Goal: Information Seeking & Learning: Understand process/instructions

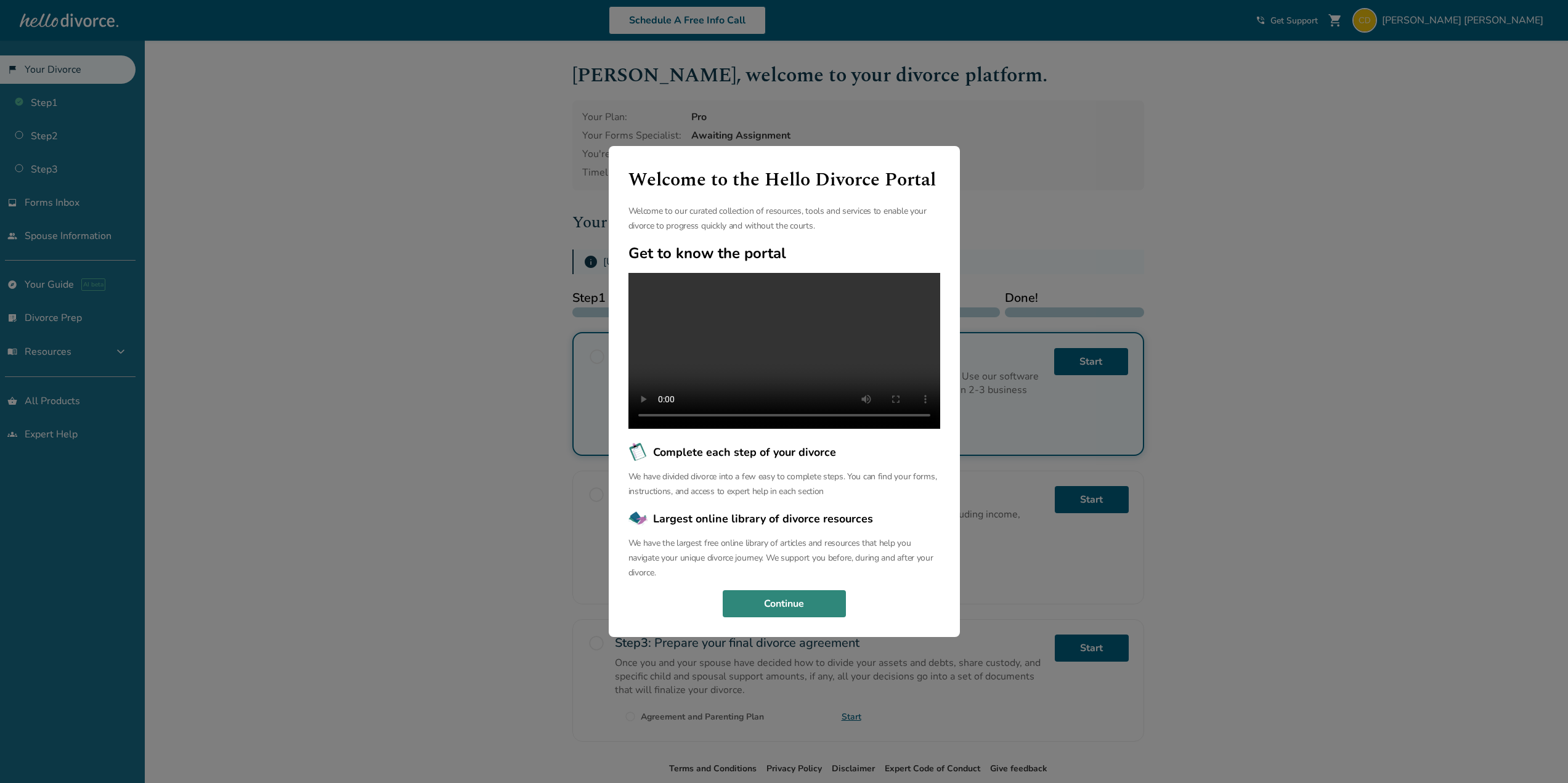
click at [818, 615] on button "Continue" at bounding box center [784, 604] width 123 height 27
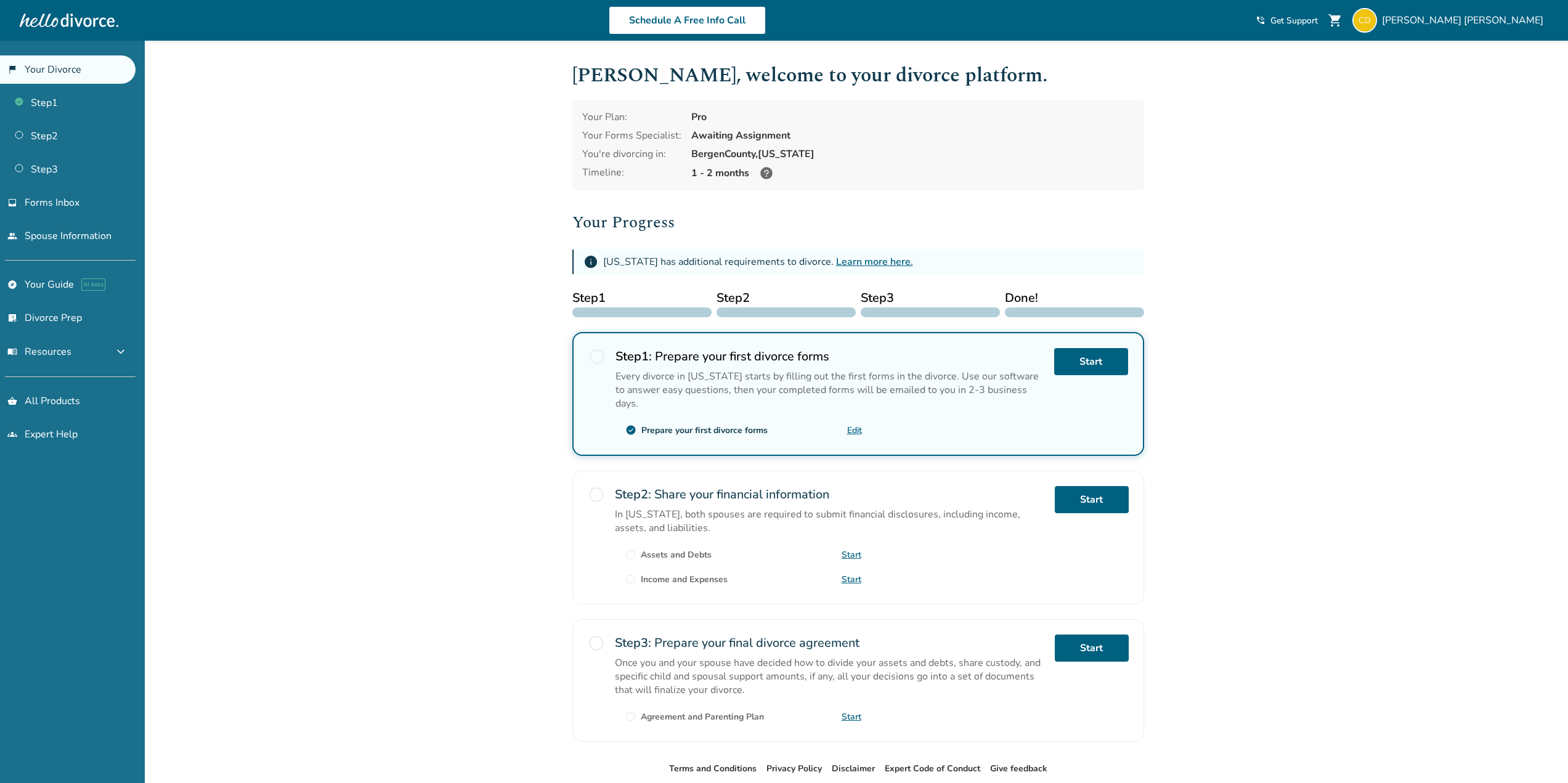
click at [856, 259] on link "Learn more here." at bounding box center [874, 261] width 77 height 13
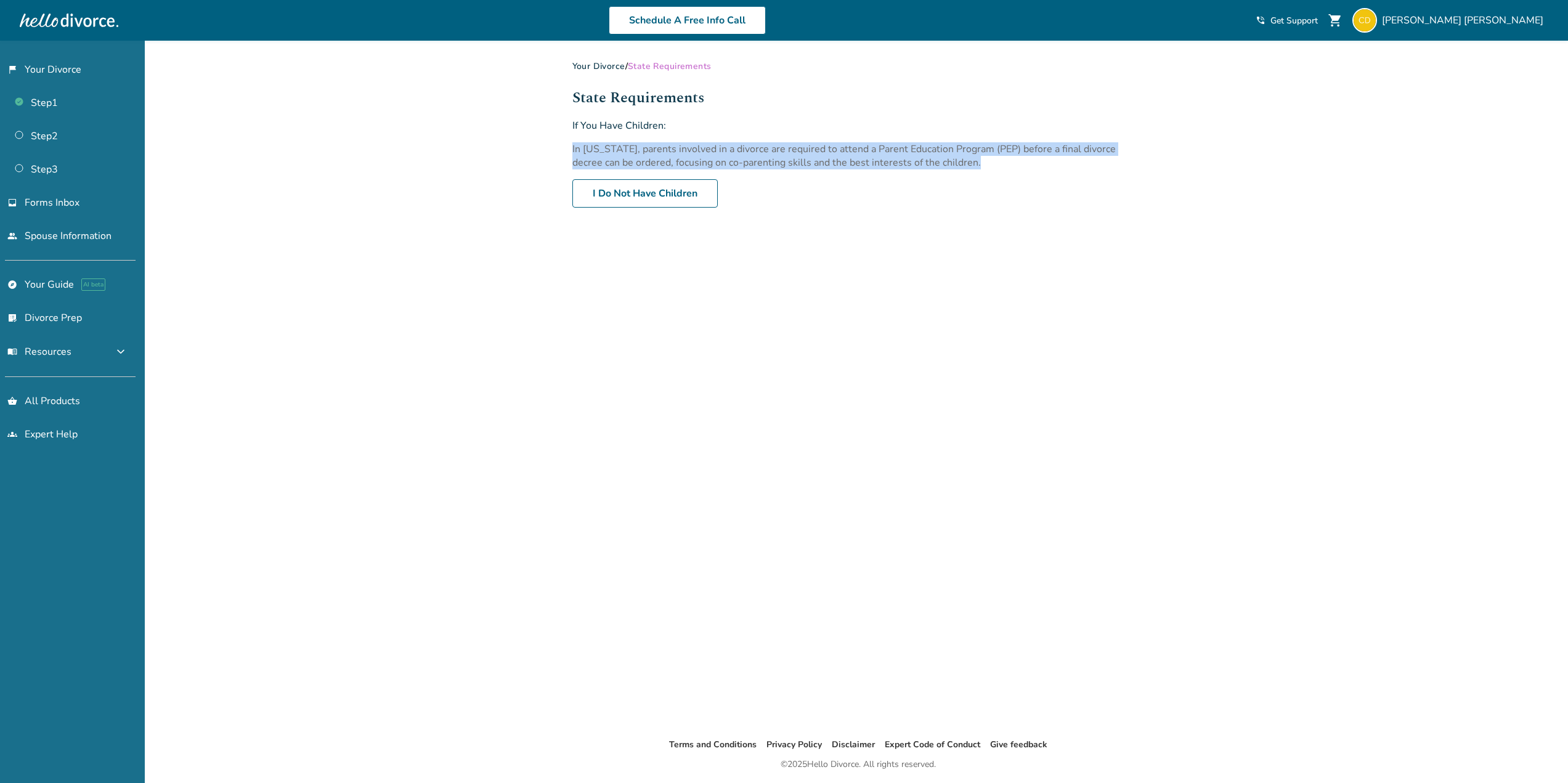
drag, startPoint x: 572, startPoint y: 147, endPoint x: 956, endPoint y: 159, distance: 384.2
click at [956, 159] on p "In [US_STATE], parents involved in a divorce are required to attend a Parent Ed…" at bounding box center [858, 156] width 572 height 27
copy p "In [US_STATE], parents involved in a divorce are required to attend a Parent Ed…"
click at [51, 136] on link "Step 2" at bounding box center [67, 136] width 136 height 29
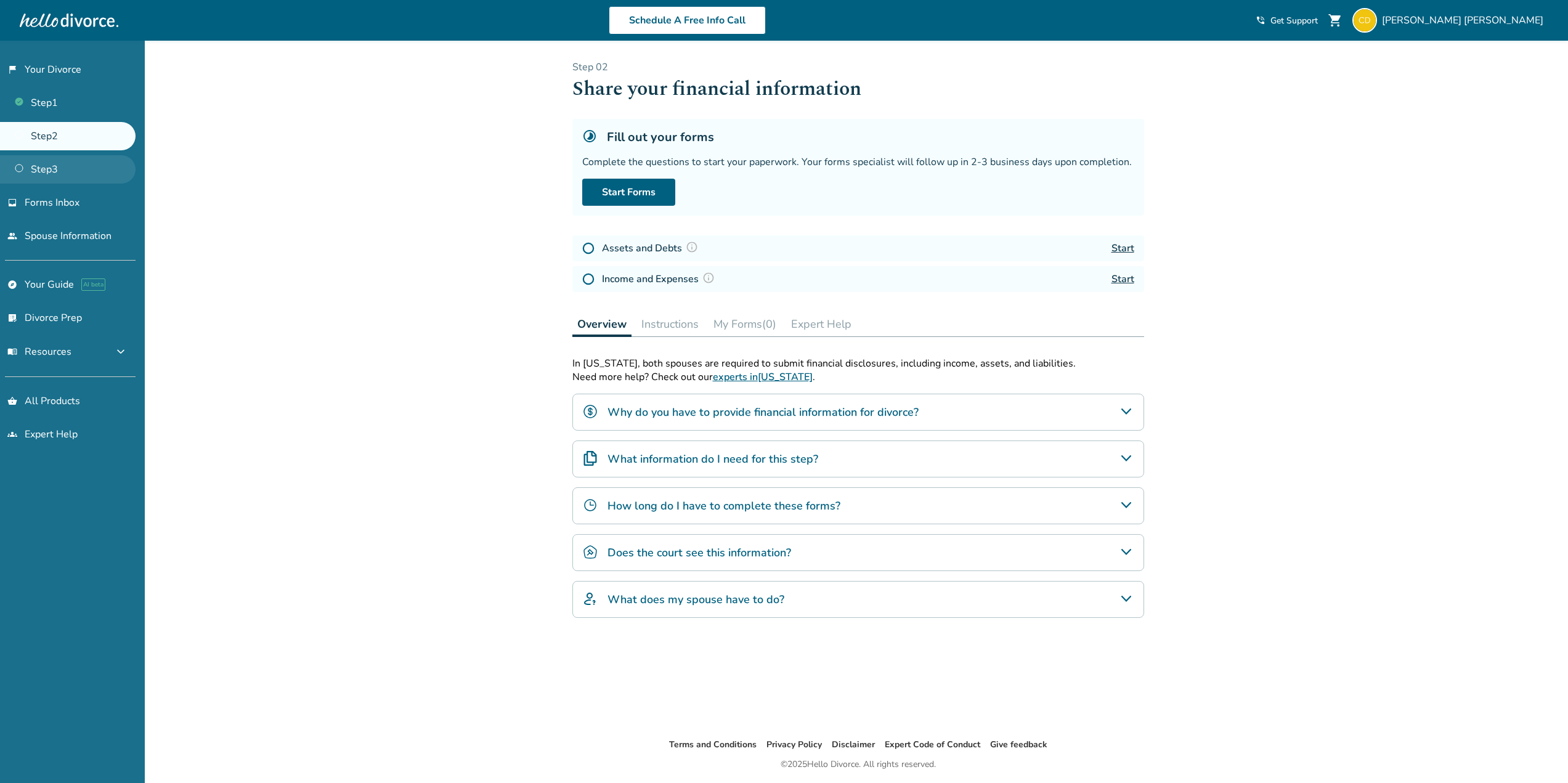
click at [42, 165] on link "Step 3" at bounding box center [67, 169] width 136 height 29
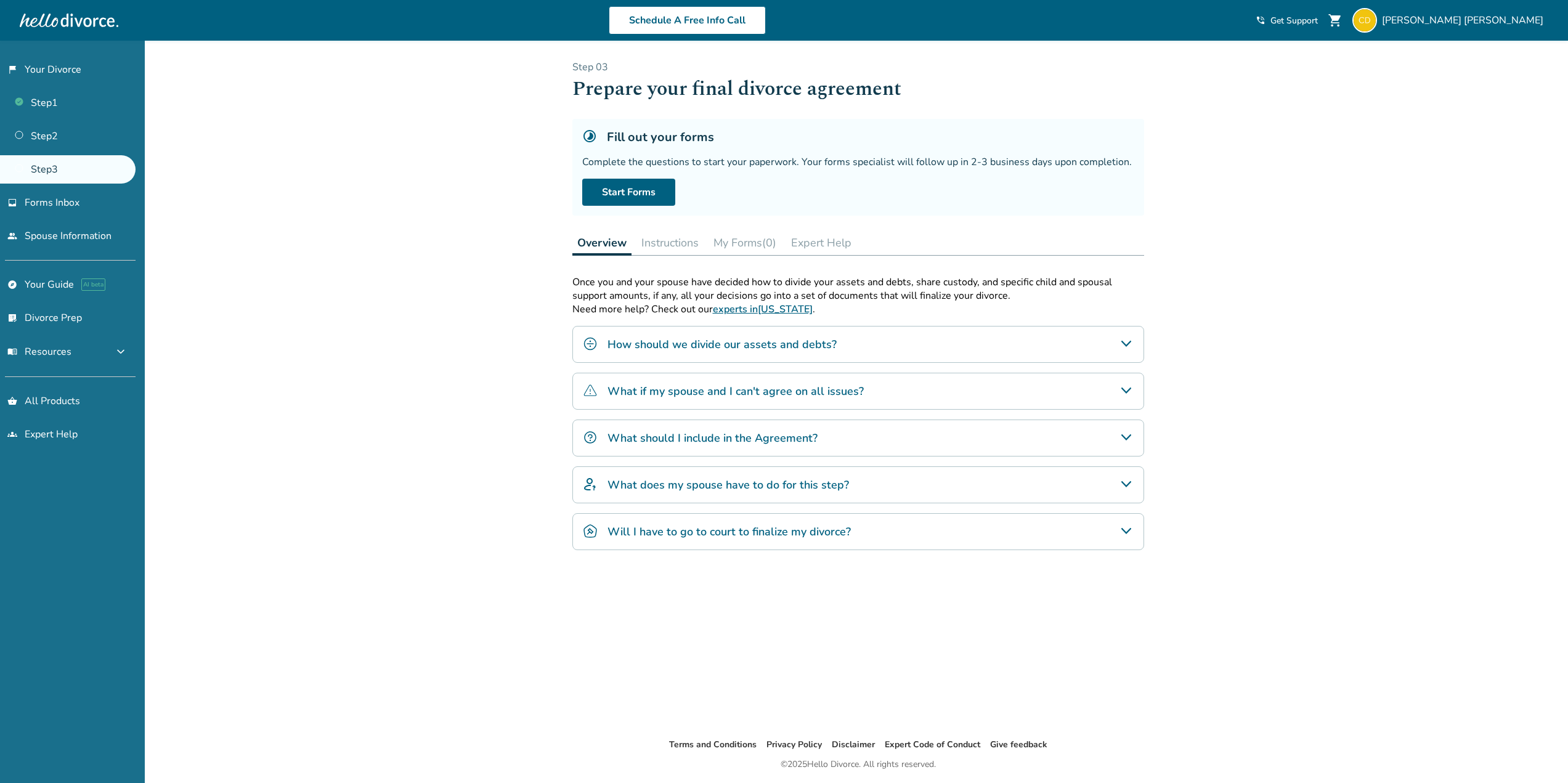
click at [842, 485] on h4 "What does my spouse have to do for this step?" at bounding box center [728, 485] width 241 height 16
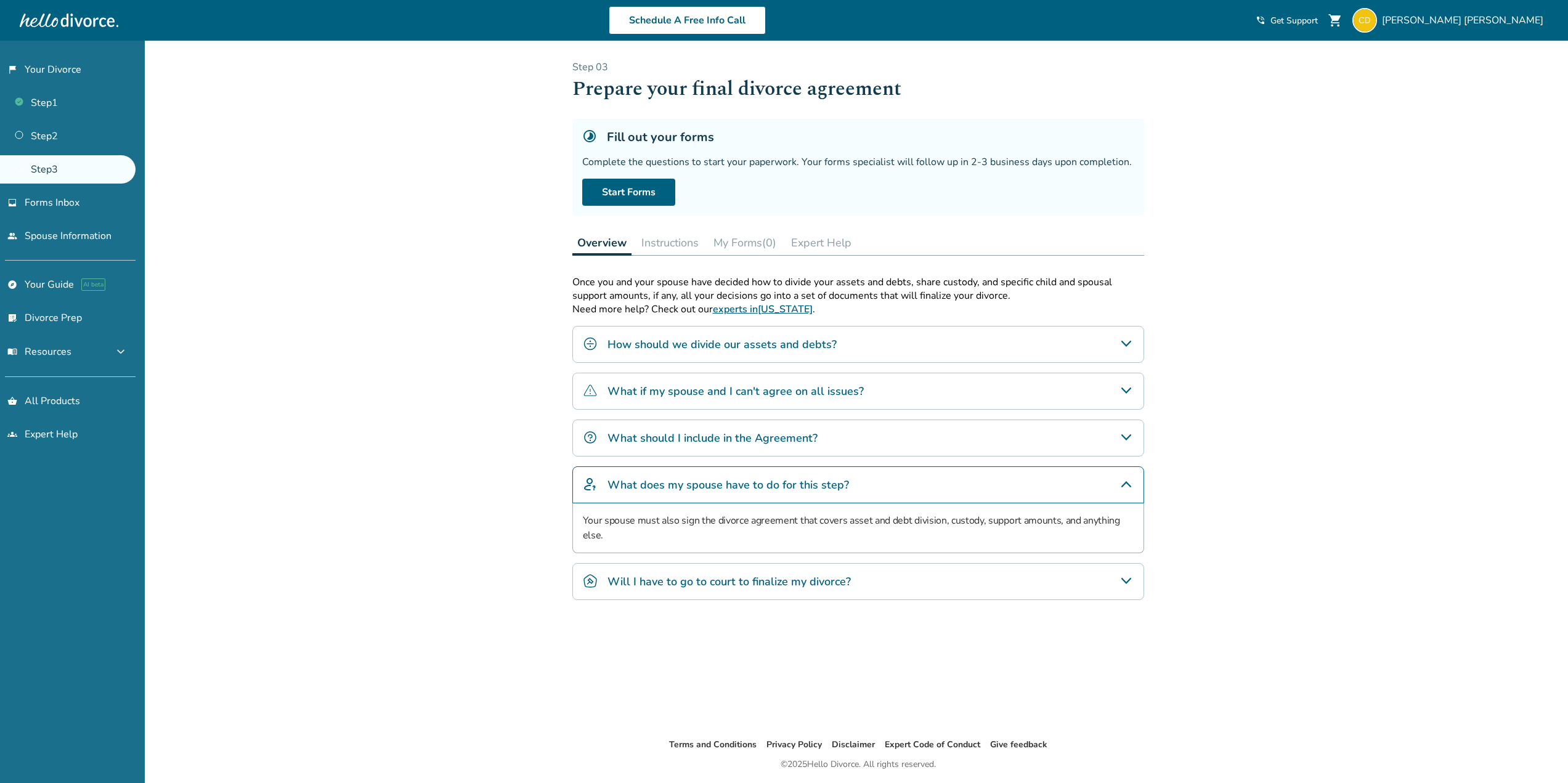
click at [662, 245] on button "Instructions" at bounding box center [670, 242] width 67 height 24
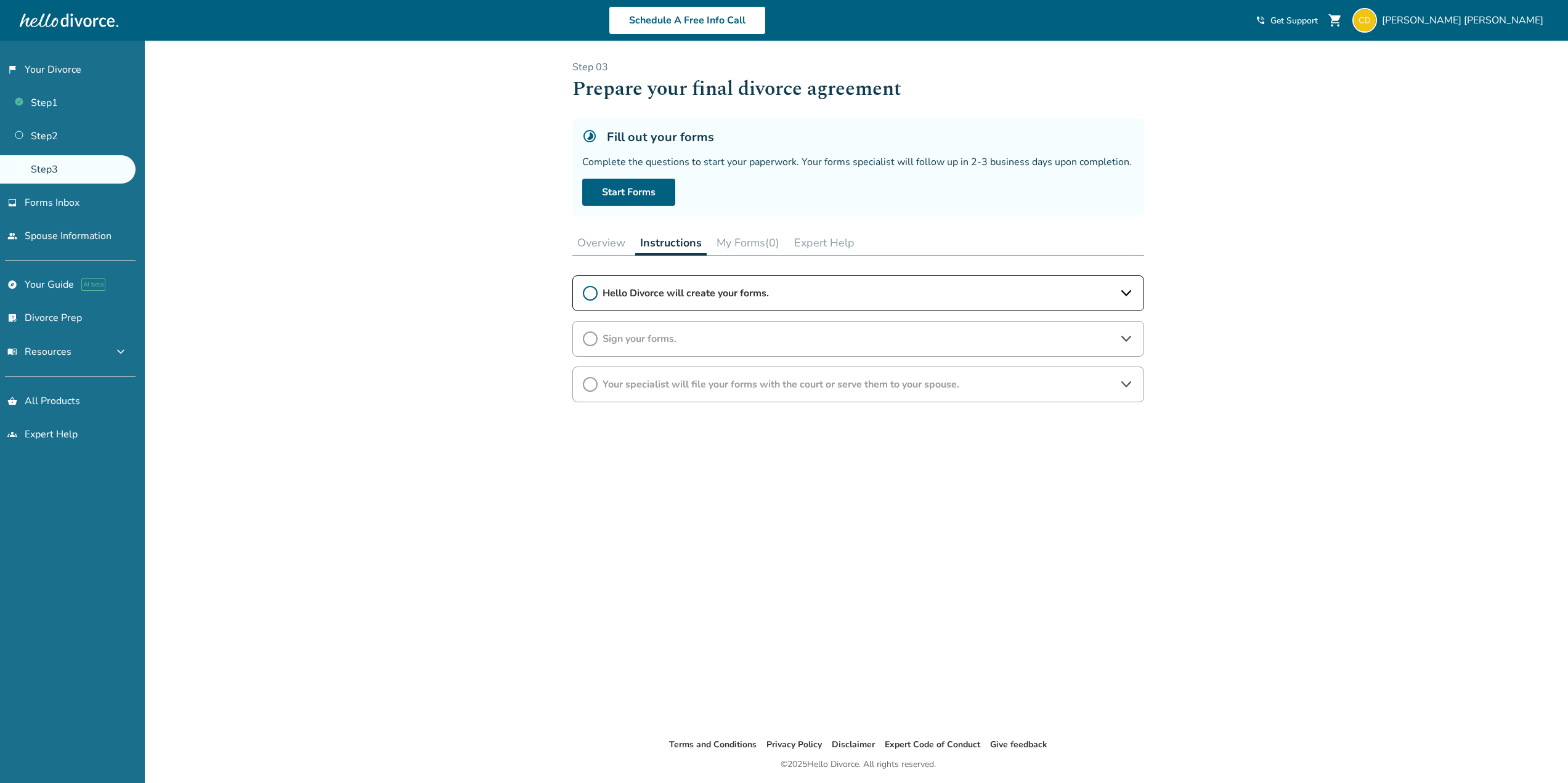
click at [1121, 289] on icon at bounding box center [1126, 293] width 15 height 15
click at [740, 244] on button "My Forms (0)" at bounding box center [748, 242] width 73 height 24
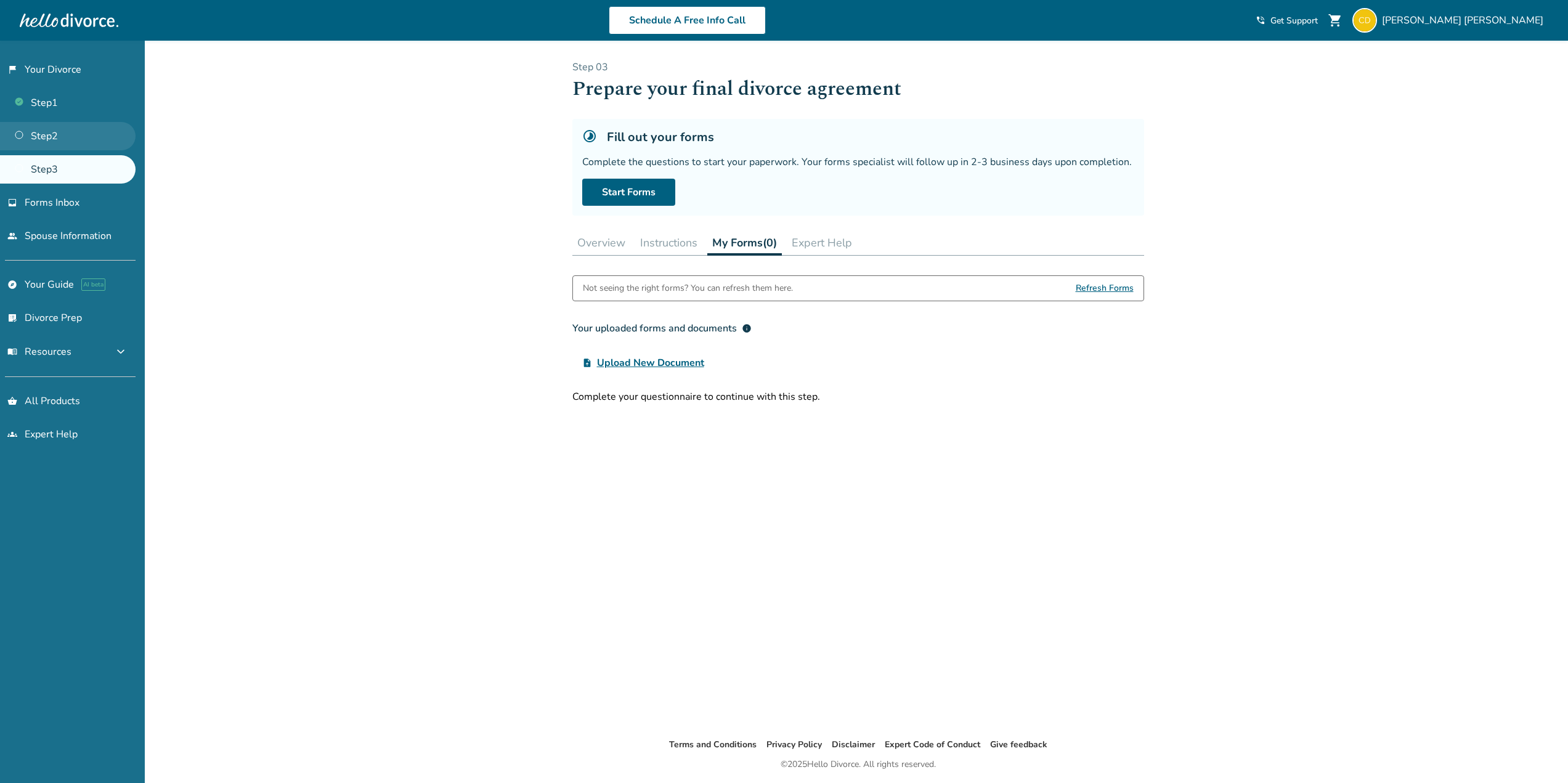
click at [47, 139] on link "Step 2" at bounding box center [67, 136] width 136 height 29
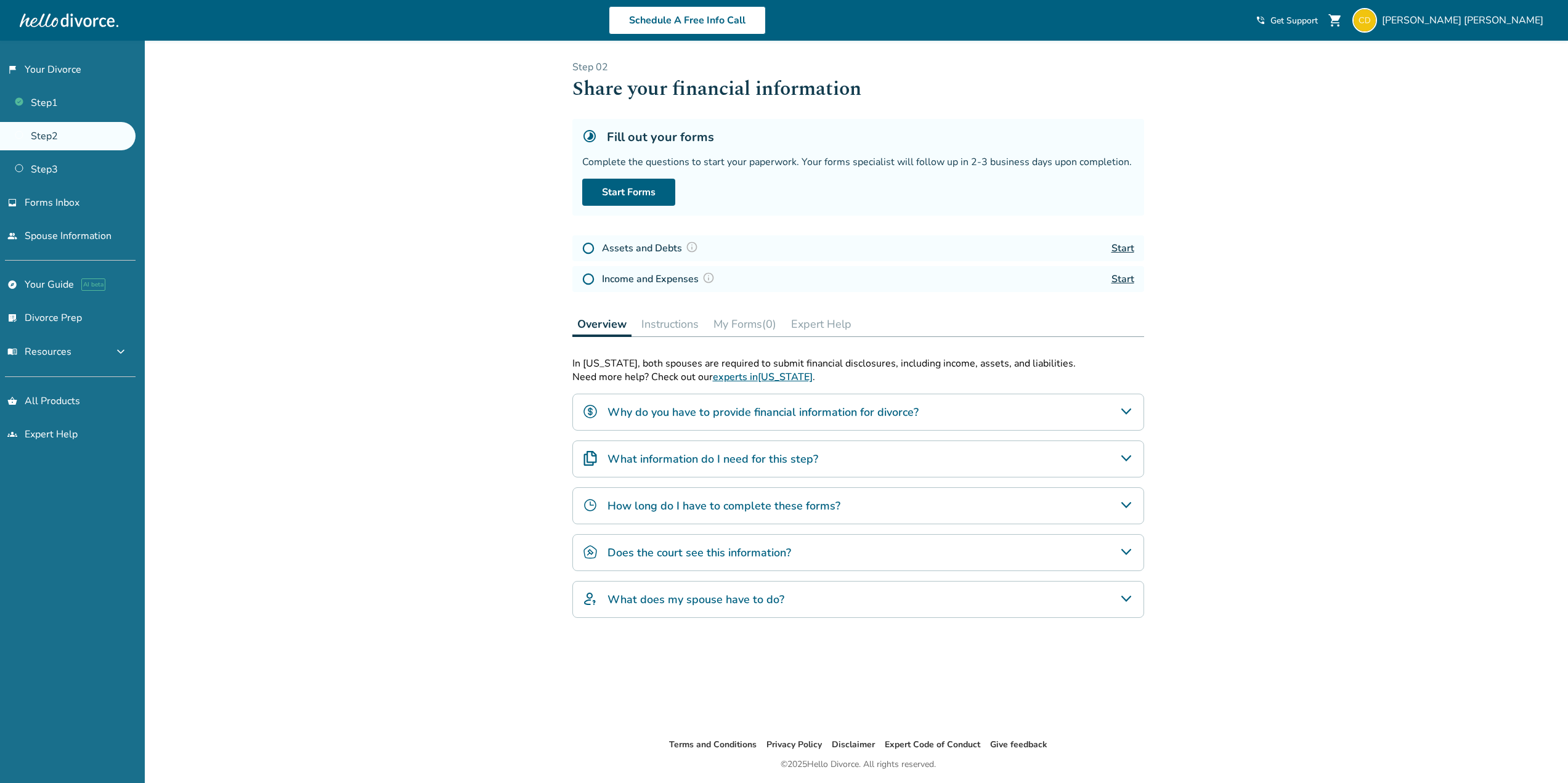
click at [698, 323] on button "Instructions" at bounding box center [670, 323] width 67 height 24
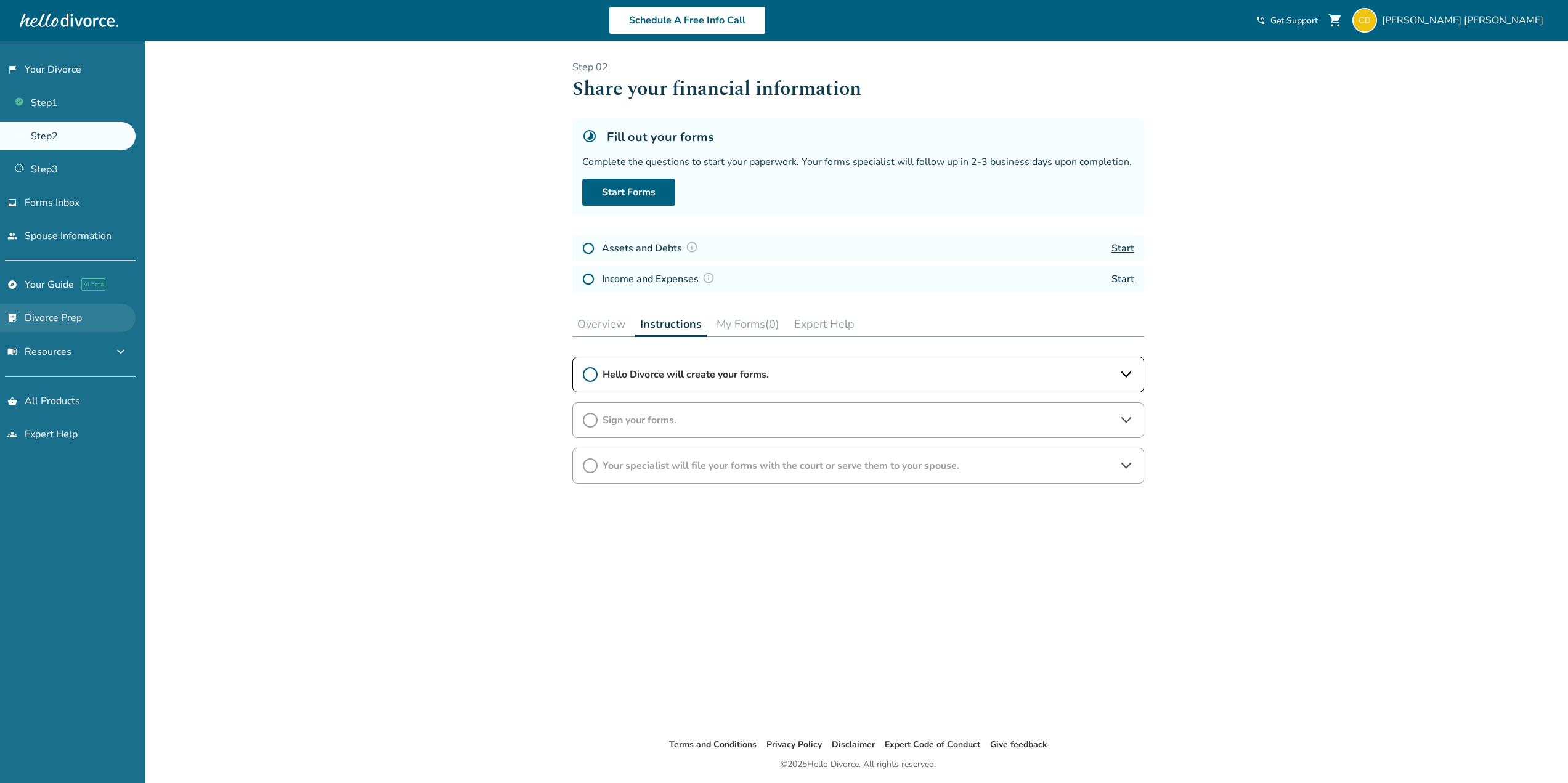
click at [74, 321] on link "list_alt_check Divorce Prep" at bounding box center [67, 318] width 136 height 29
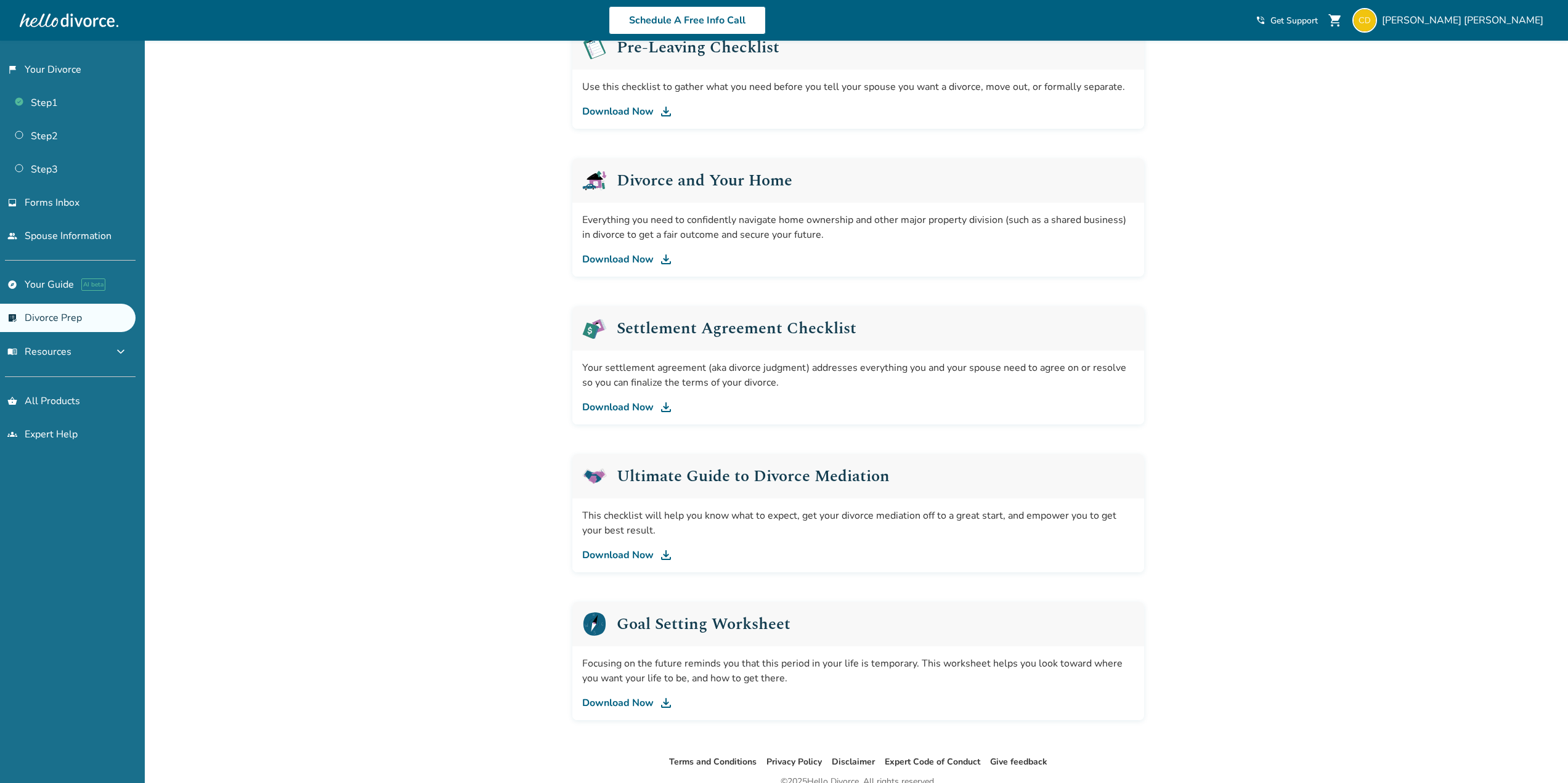
scroll to position [370, 0]
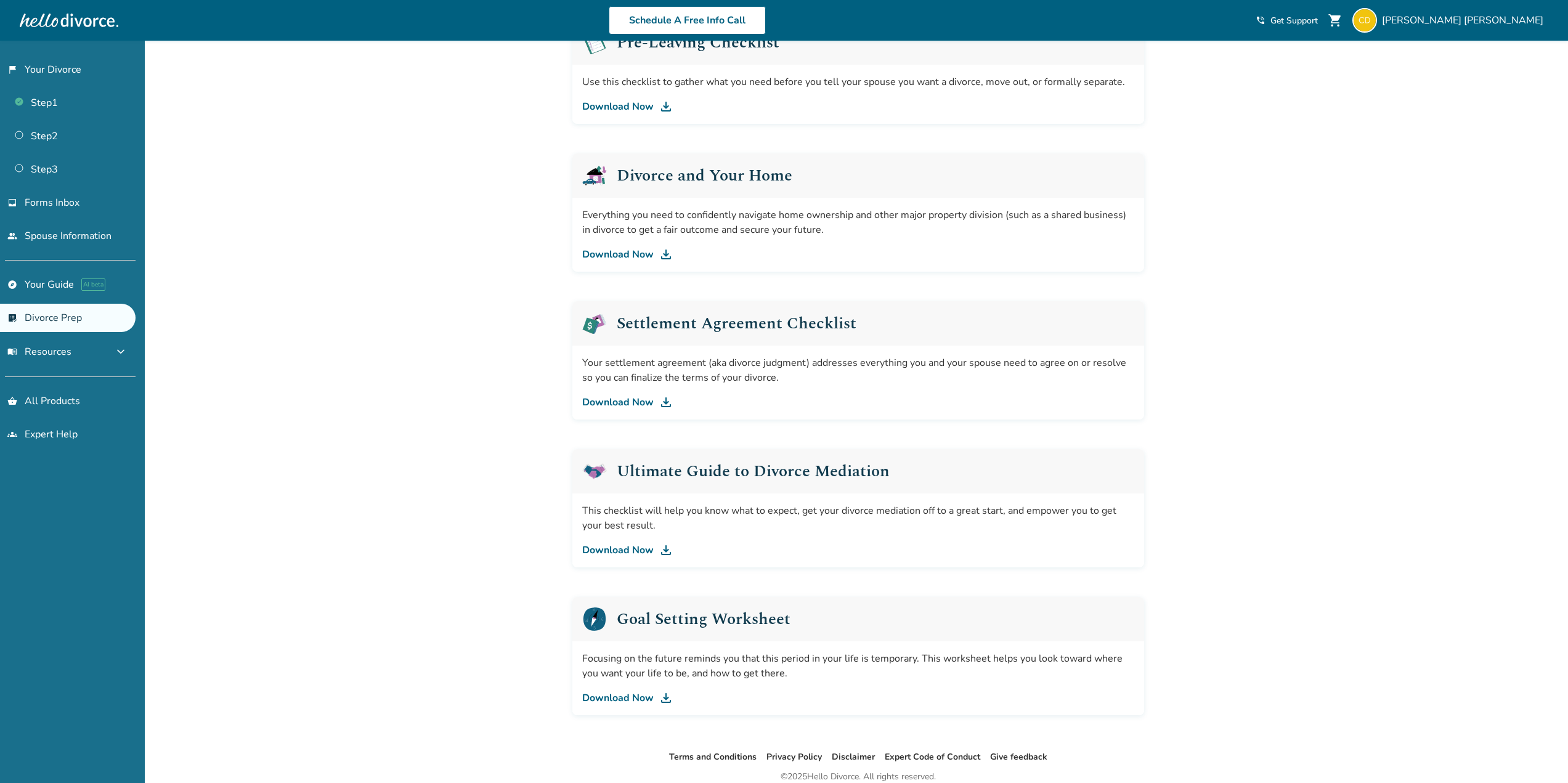
click at [645, 252] on link "Download Now" at bounding box center [858, 254] width 552 height 15
